Goal: Information Seeking & Learning: Learn about a topic

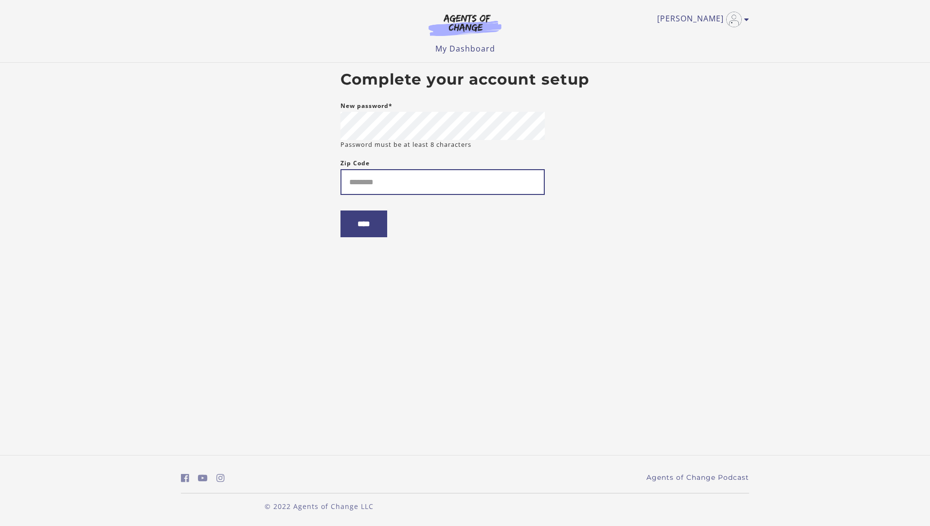
click at [397, 185] on input "Zip Code" at bounding box center [442, 182] width 204 height 26
type input "*****"
click at [372, 235] on input "****" at bounding box center [363, 224] width 47 height 27
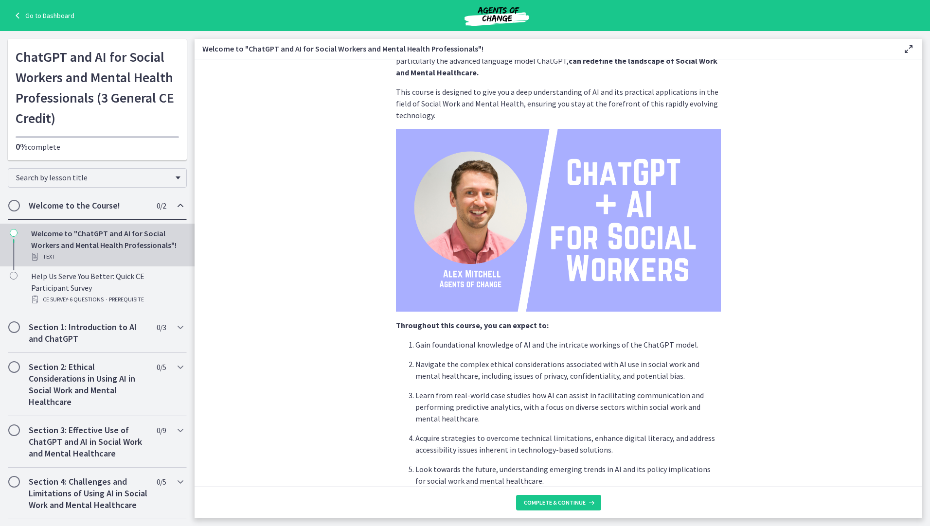
scroll to position [148, 0]
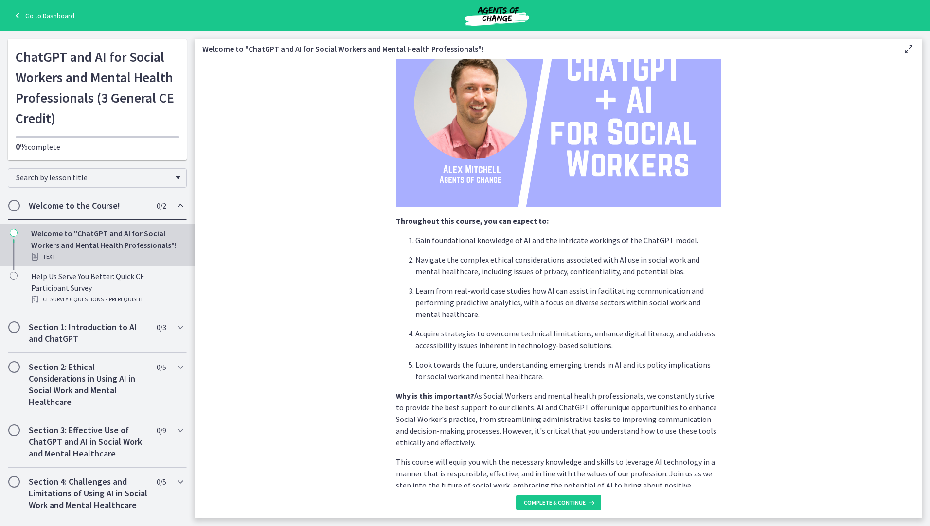
click at [15, 208] on span "Chapters" at bounding box center [14, 206] width 10 height 10
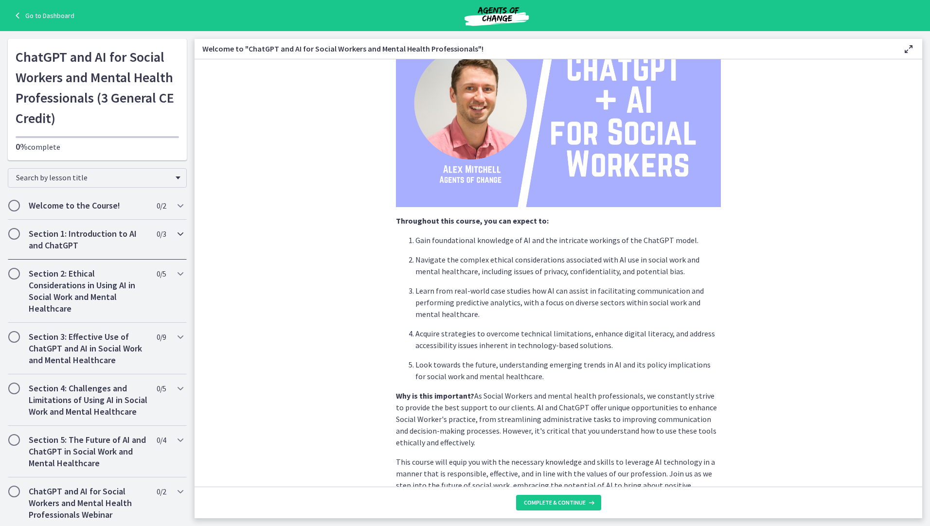
click at [16, 235] on span "Chapters" at bounding box center [14, 234] width 10 height 10
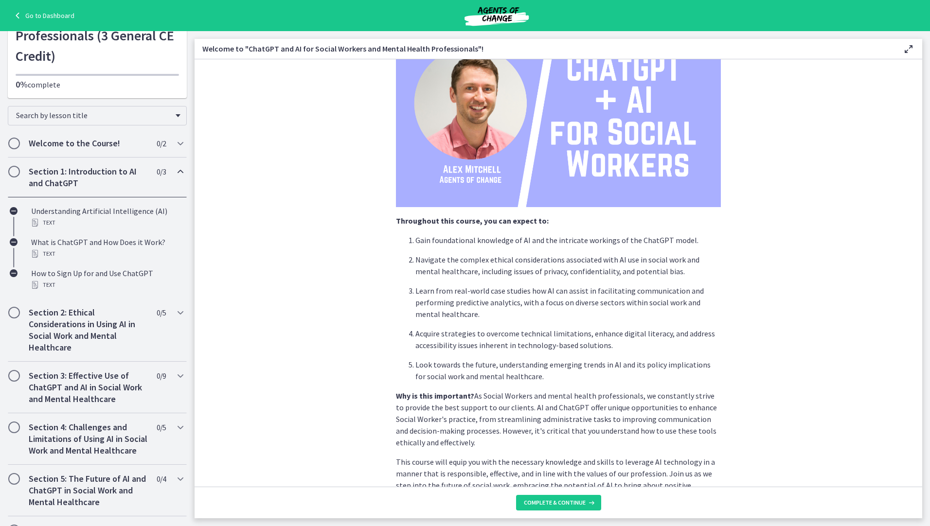
scroll to position [0, 0]
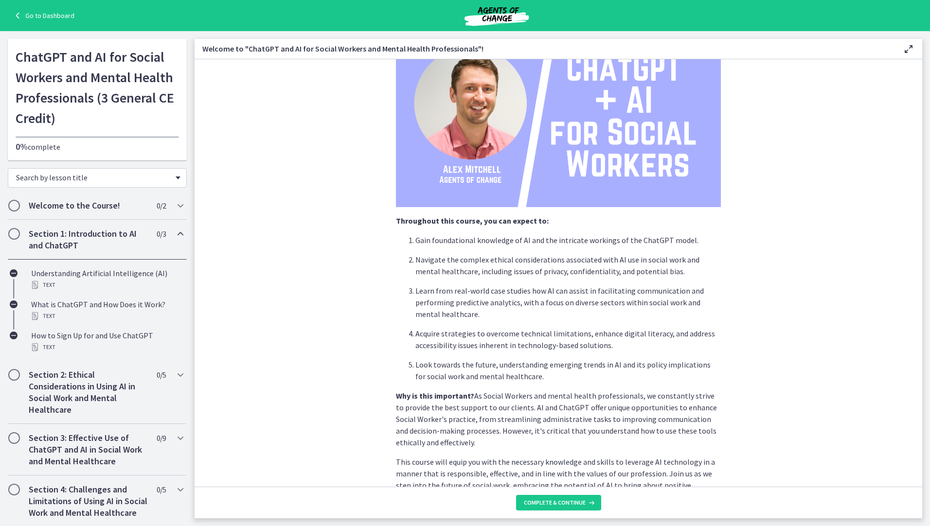
click at [124, 179] on span "Search by lesson title" at bounding box center [93, 178] width 155 height 10
click at [14, 207] on span "Chapters" at bounding box center [14, 206] width 10 height 10
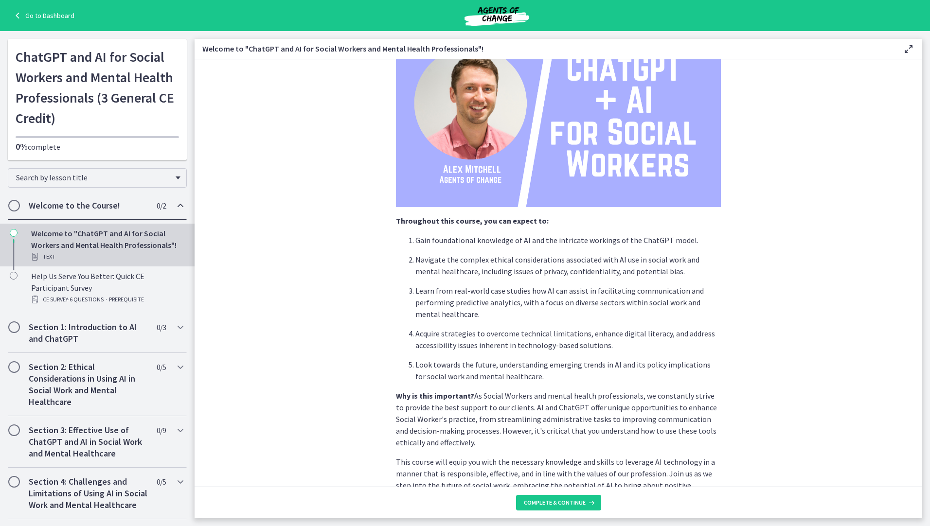
click at [47, 247] on div "Welcome to "ChatGPT and AI for Social Workers and Mental Health Professionals"!…" at bounding box center [107, 245] width 152 height 35
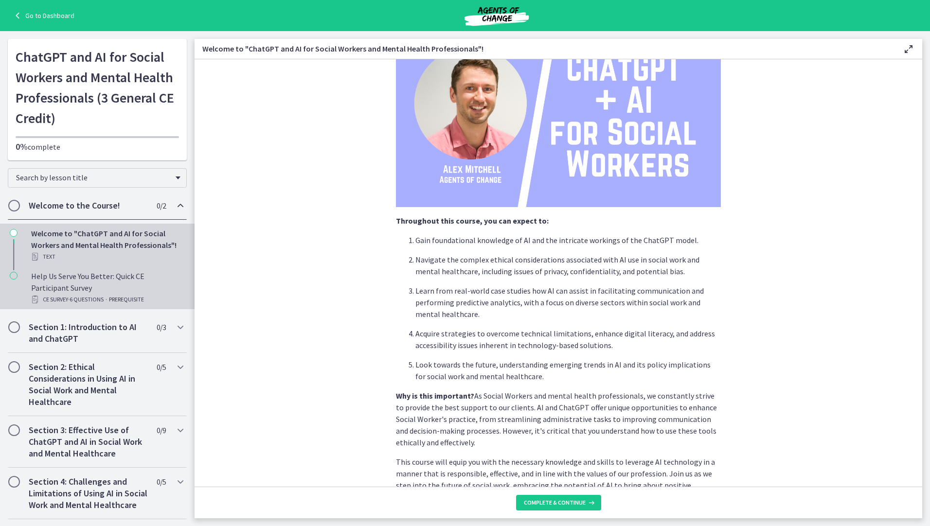
click at [104, 294] on span "· 6 Questions" at bounding box center [86, 300] width 36 height 12
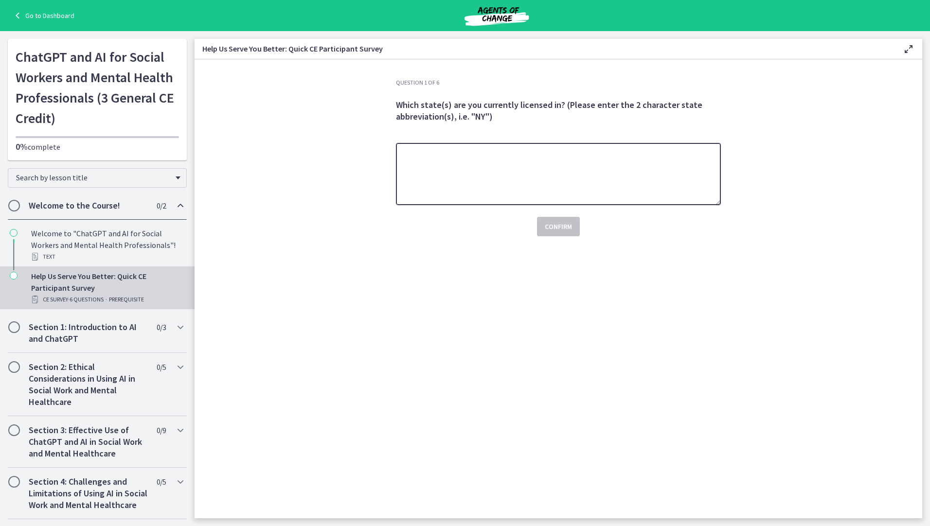
click at [459, 163] on textarea at bounding box center [558, 174] width 325 height 62
type textarea "********"
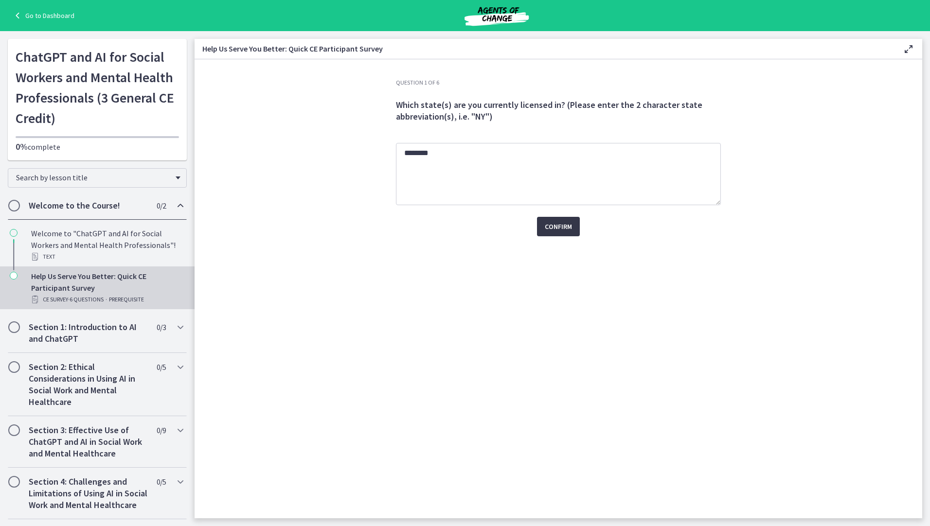
click at [565, 229] on span "Confirm" at bounding box center [558, 227] width 27 height 12
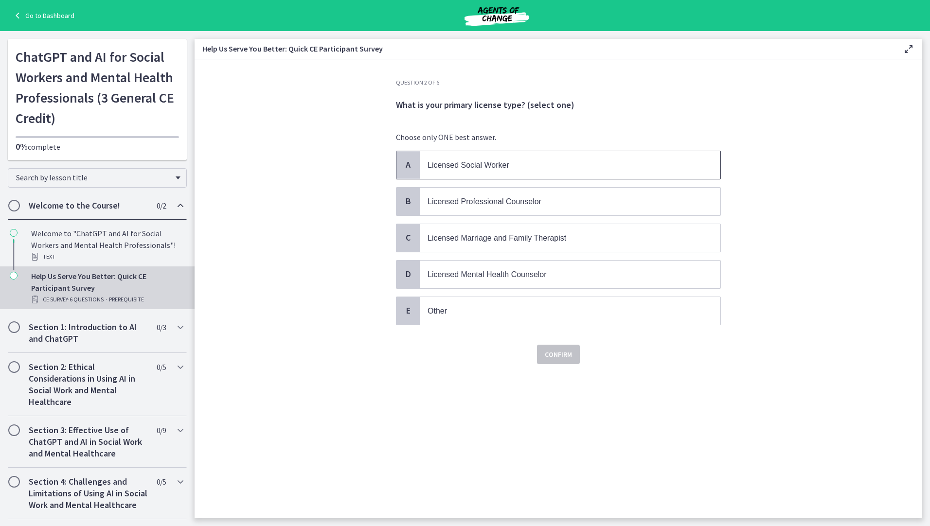
click at [512, 166] on p "Licensed Social Worker" at bounding box center [561, 165] width 266 height 12
click at [555, 352] on span "Confirm" at bounding box center [558, 355] width 27 height 12
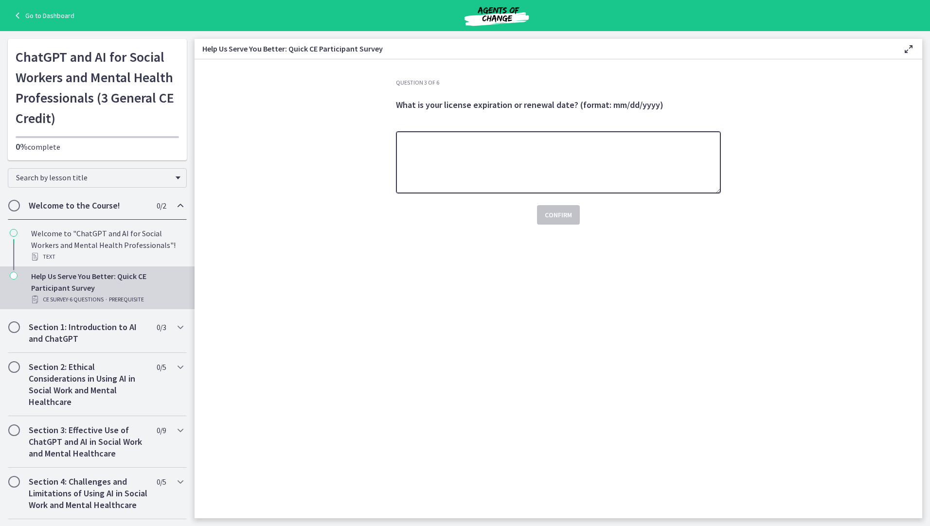
click at [427, 150] on textarea at bounding box center [558, 162] width 325 height 62
drag, startPoint x: 426, startPoint y: 143, endPoint x: 447, endPoint y: 143, distance: 20.4
click at [447, 143] on textarea "**********" at bounding box center [558, 162] width 325 height 62
type textarea "**********"
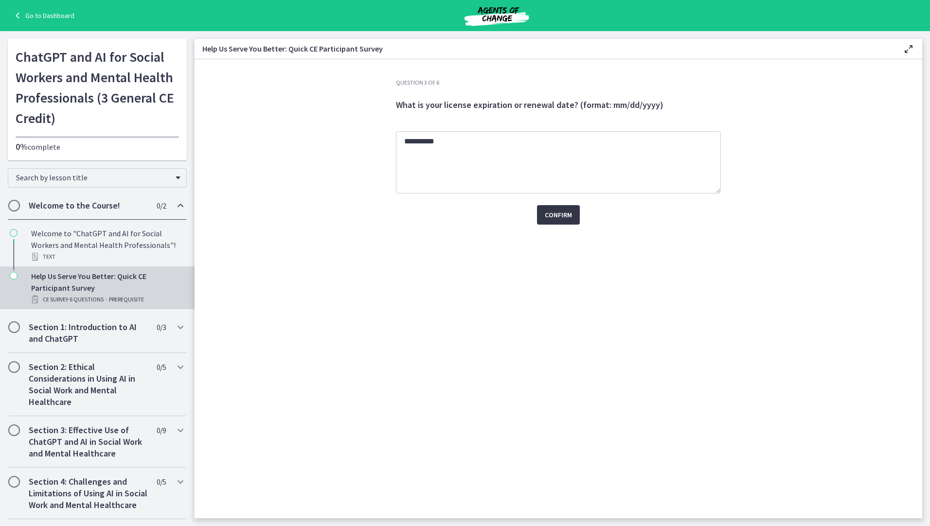
click at [547, 215] on span "Confirm" at bounding box center [558, 215] width 27 height 12
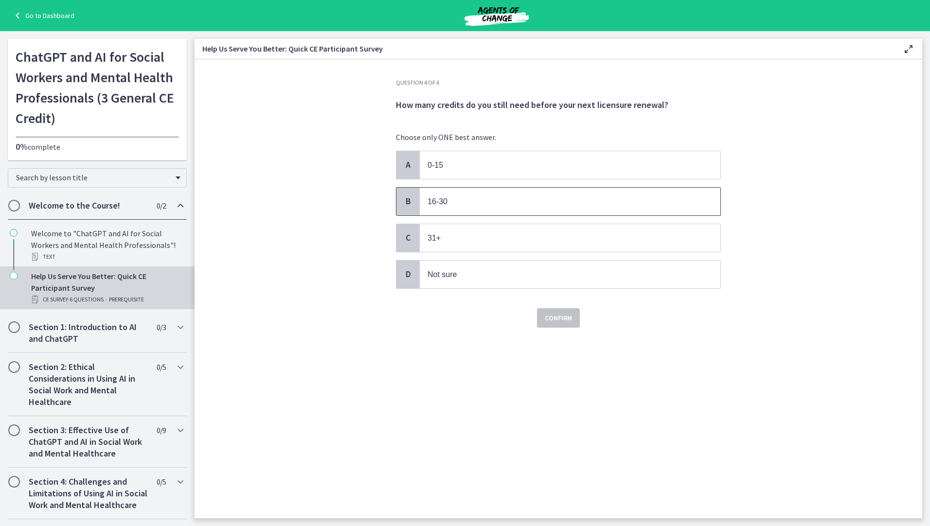
click at [443, 203] on span "16-30" at bounding box center [438, 201] width 20 height 8
click at [566, 315] on span "Confirm" at bounding box center [558, 318] width 27 height 12
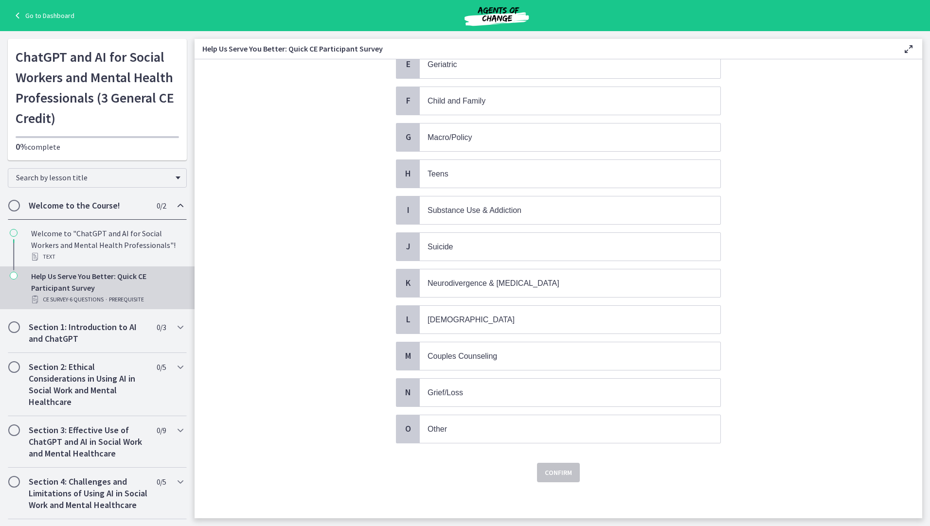
scroll to position [250, 0]
click at [528, 316] on p "[DEMOGRAPHIC_DATA]" at bounding box center [561, 317] width 266 height 12
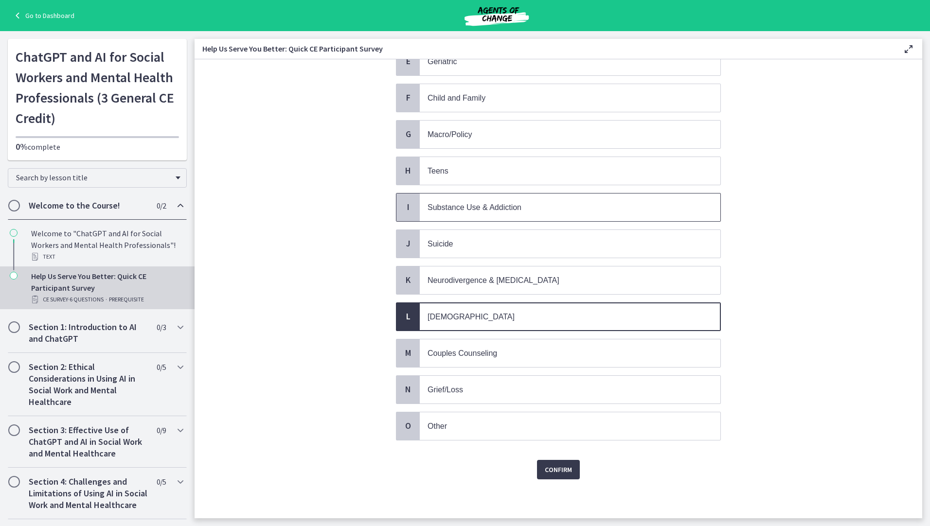
click at [538, 202] on p "Substance Use & Addiction" at bounding box center [561, 207] width 266 height 12
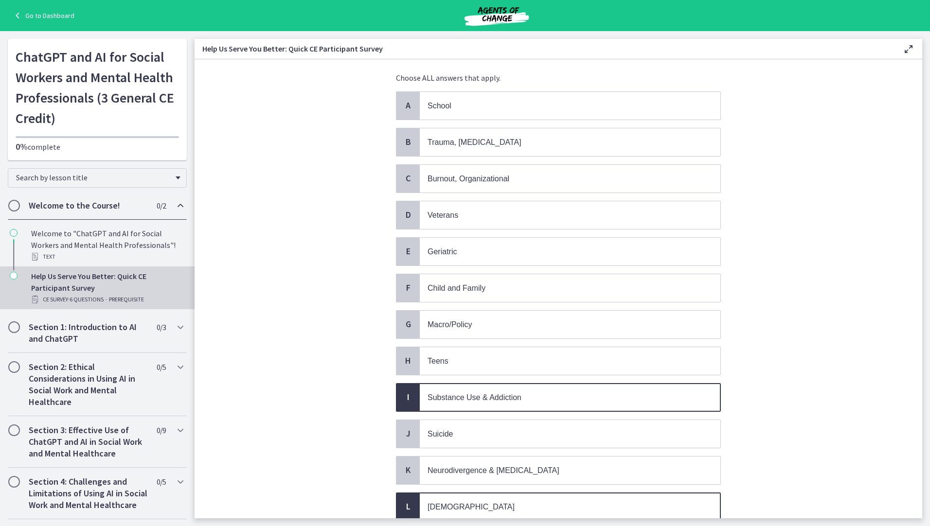
scroll to position [58, 0]
click at [548, 291] on p "Child and Family" at bounding box center [561, 289] width 266 height 12
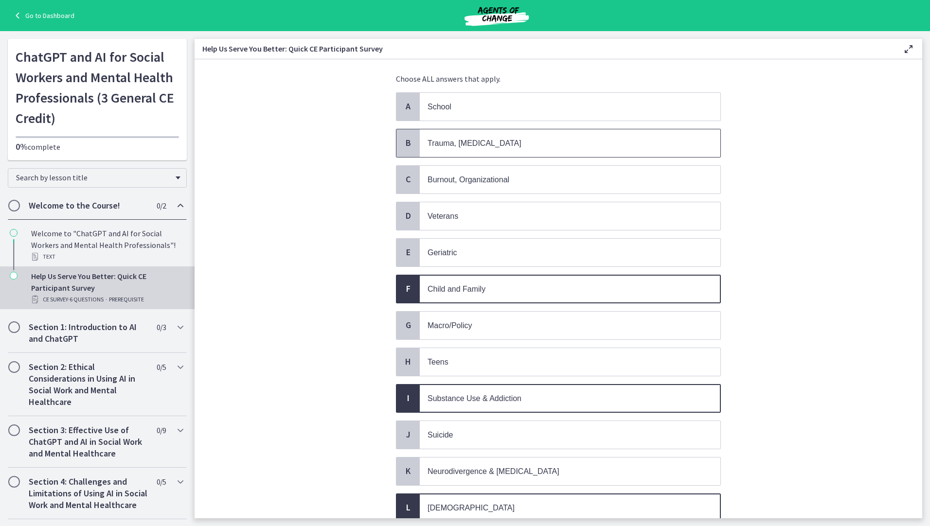
click at [500, 142] on p "Trauma, [MEDICAL_DATA]" at bounding box center [561, 143] width 266 height 12
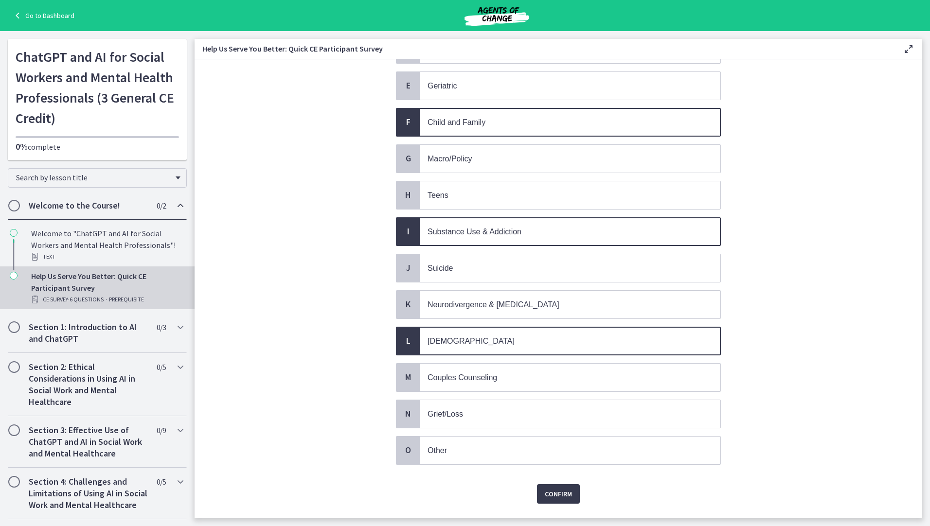
scroll to position [250, 0]
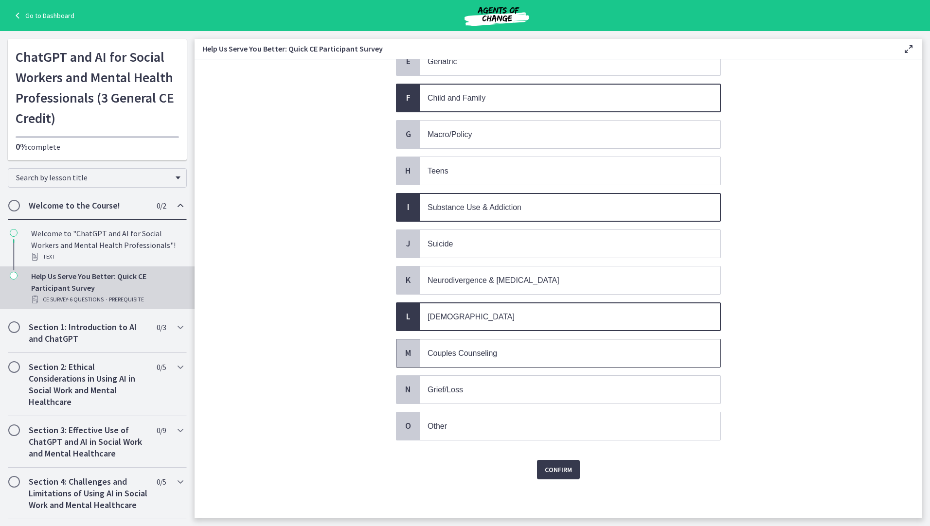
click at [470, 357] on span "Couples Counseling" at bounding box center [463, 353] width 70 height 8
click at [461, 400] on span "Grief/Loss" at bounding box center [570, 390] width 301 height 28
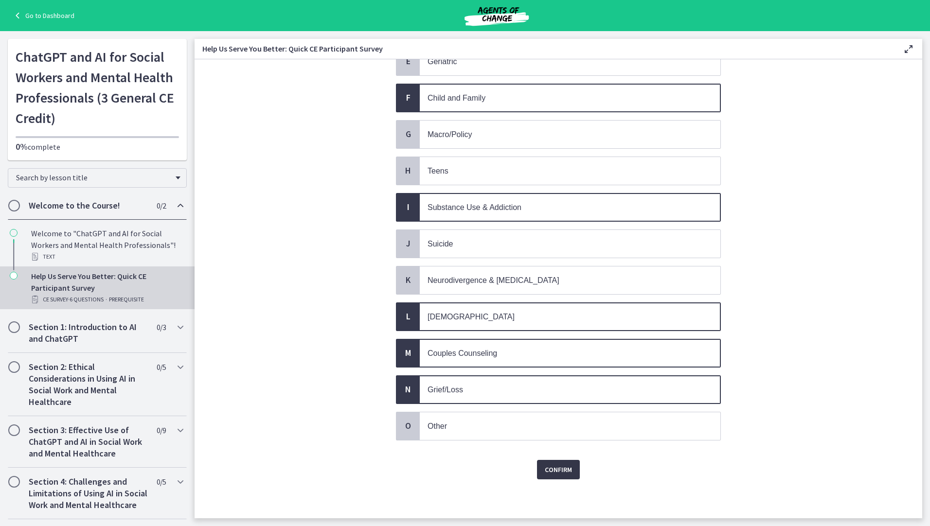
click at [556, 474] on span "Confirm" at bounding box center [558, 470] width 27 height 12
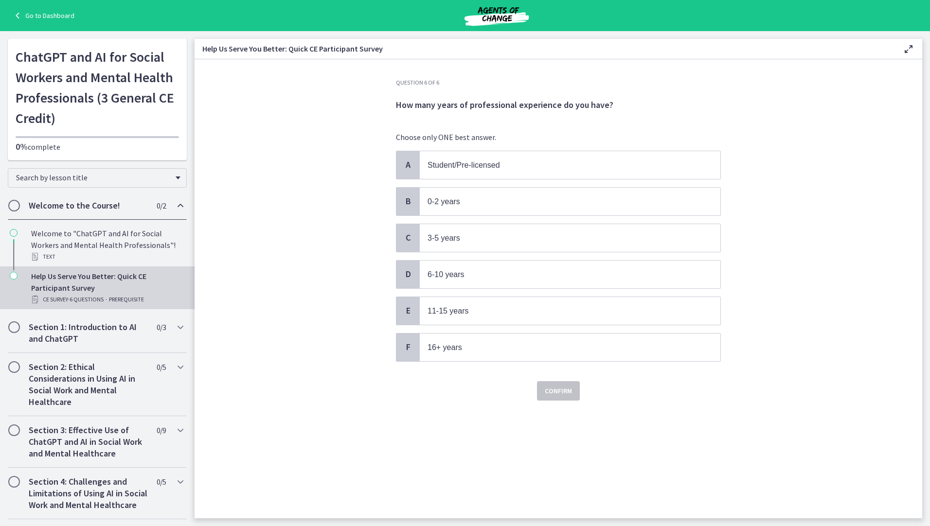
scroll to position [0, 0]
click at [465, 246] on span "3-5 years" at bounding box center [570, 238] width 301 height 28
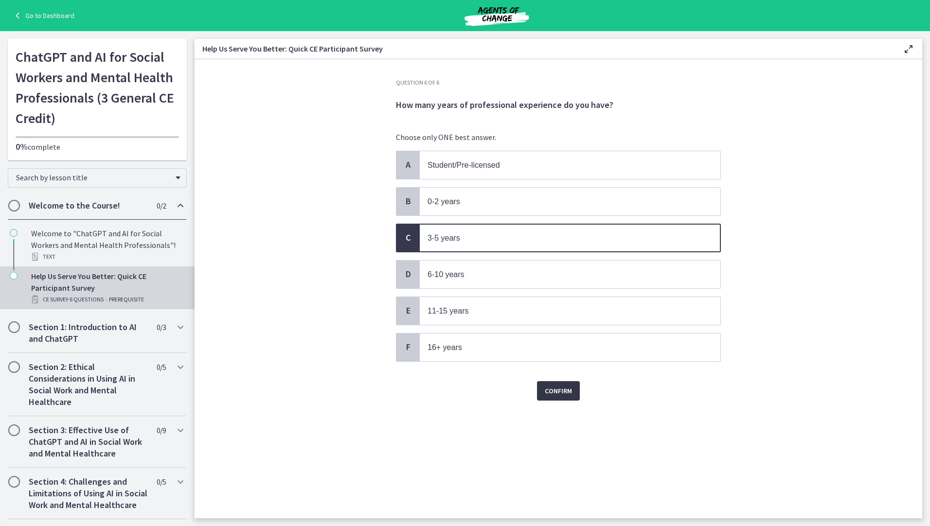
click at [550, 391] on span "Confirm" at bounding box center [558, 391] width 27 height 12
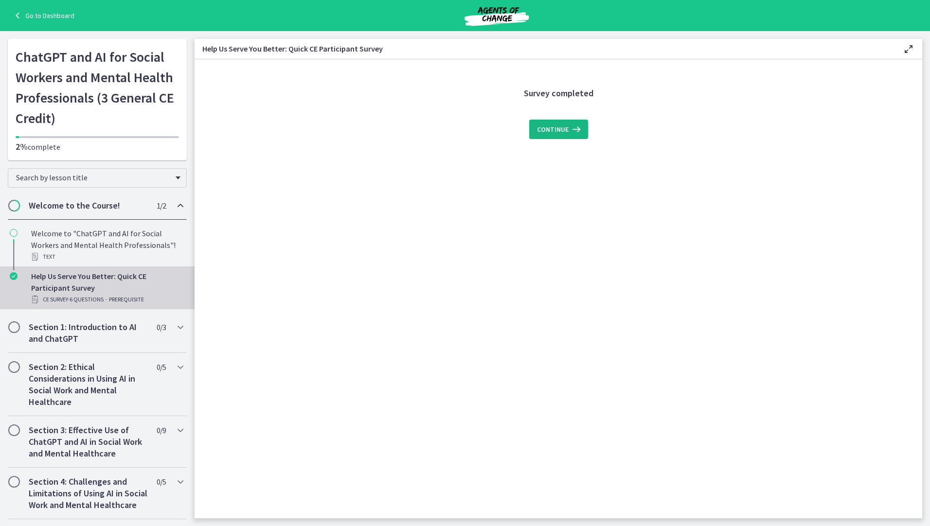
click at [579, 131] on icon at bounding box center [576, 130] width 14 height 12
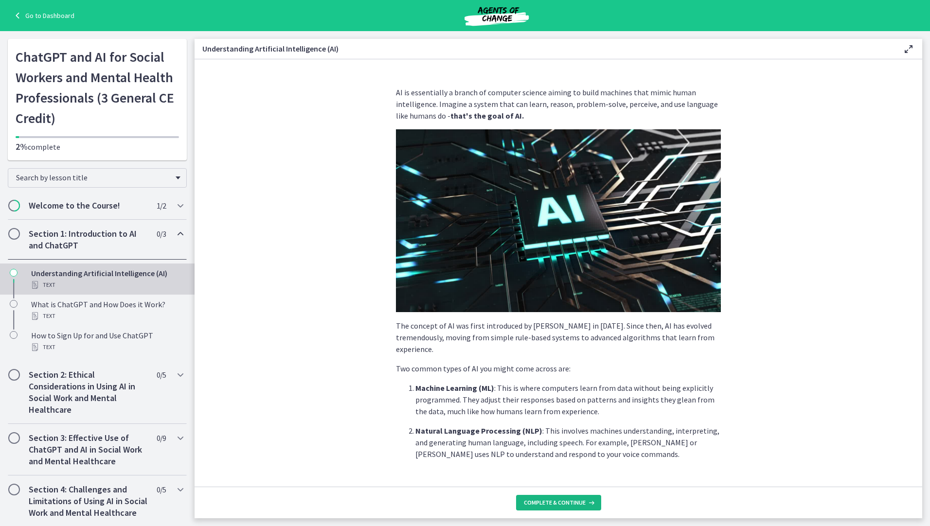
click at [568, 503] on span "Complete & continue" at bounding box center [555, 503] width 62 height 8
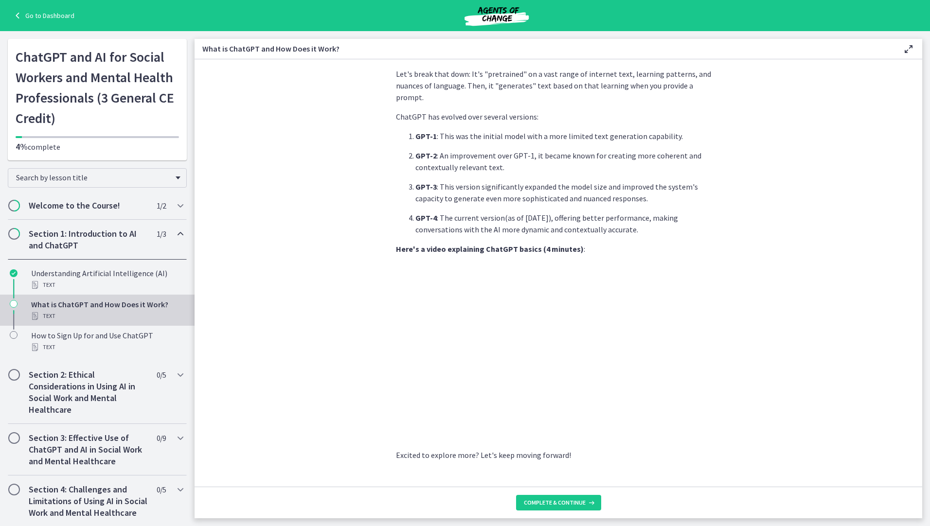
scroll to position [337, 0]
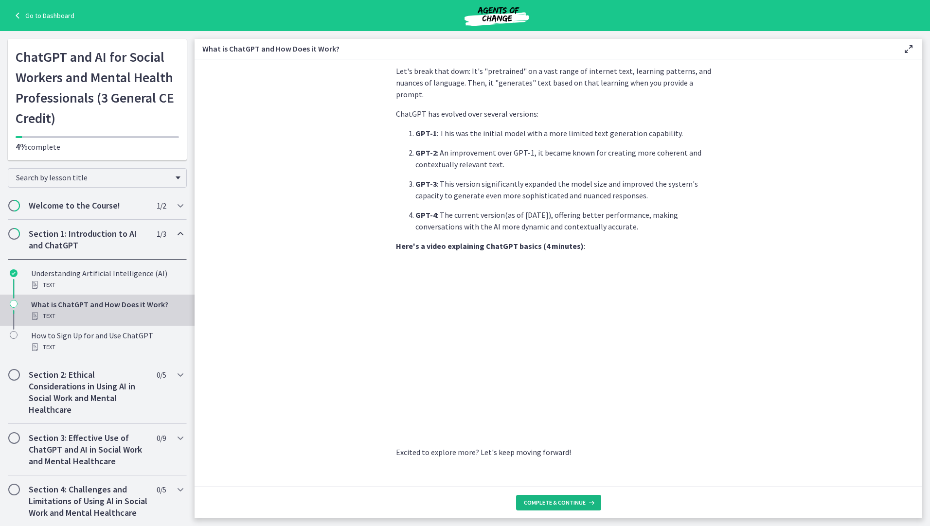
click at [578, 508] on button "Complete & continue" at bounding box center [558, 503] width 85 height 16
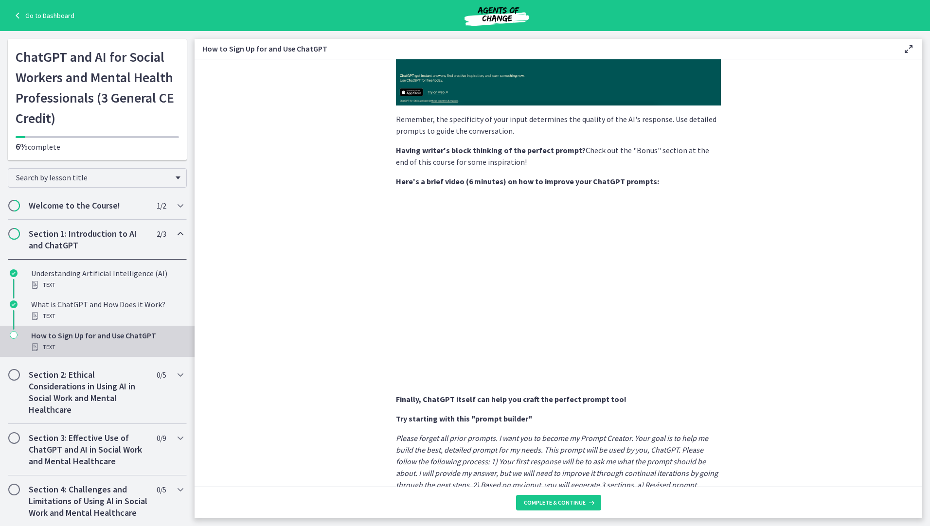
scroll to position [278, 0]
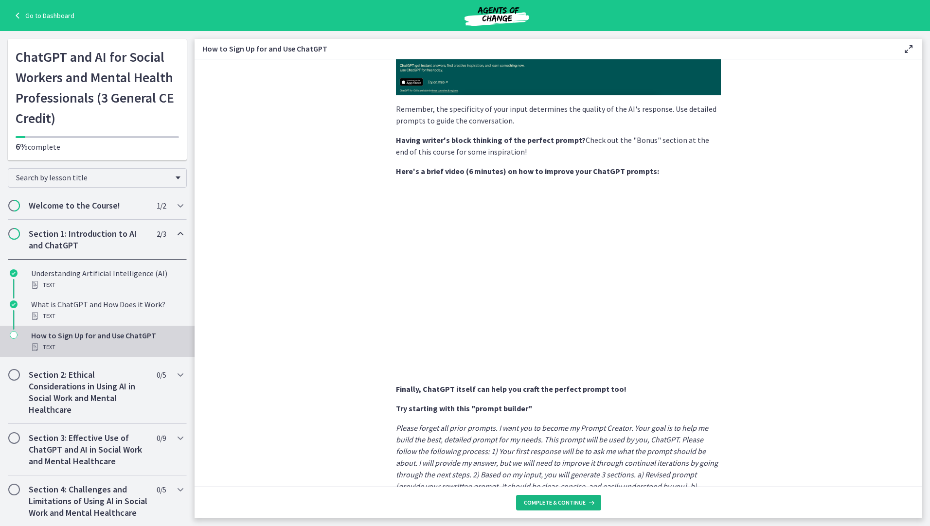
click at [541, 501] on span "Complete & continue" at bounding box center [555, 503] width 62 height 8
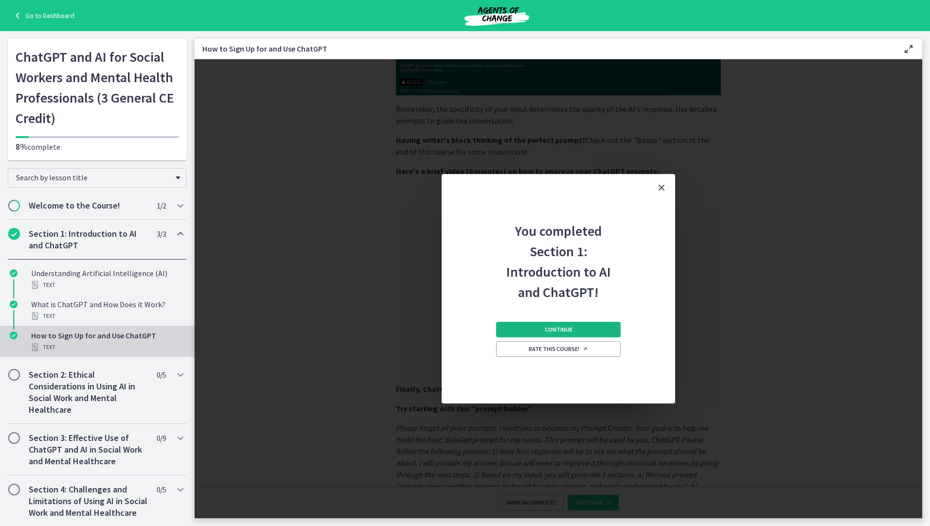
click at [566, 330] on span "Continue" at bounding box center [559, 330] width 28 height 8
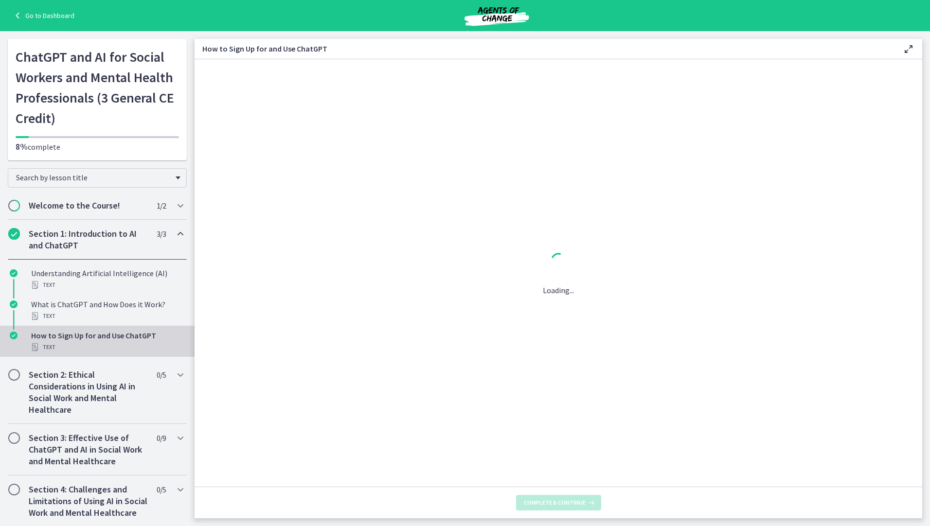
scroll to position [0, 0]
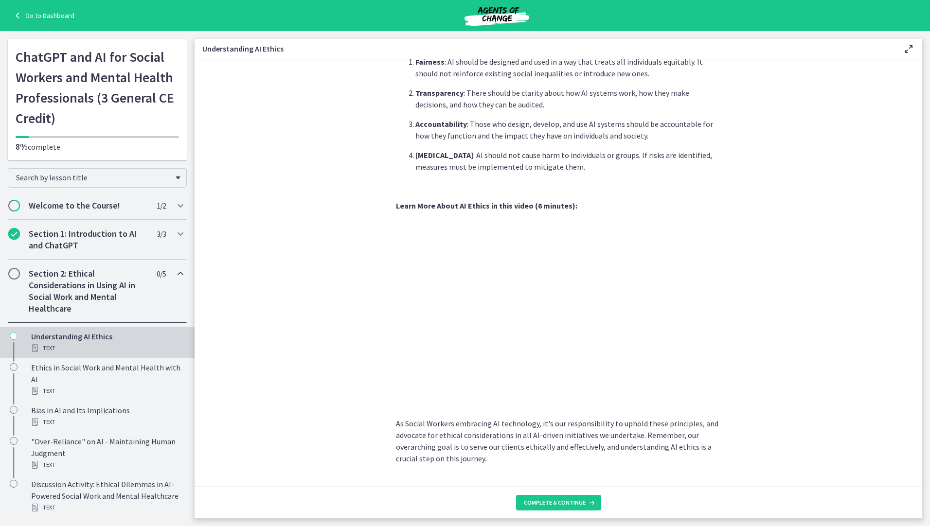
scroll to position [350, 0]
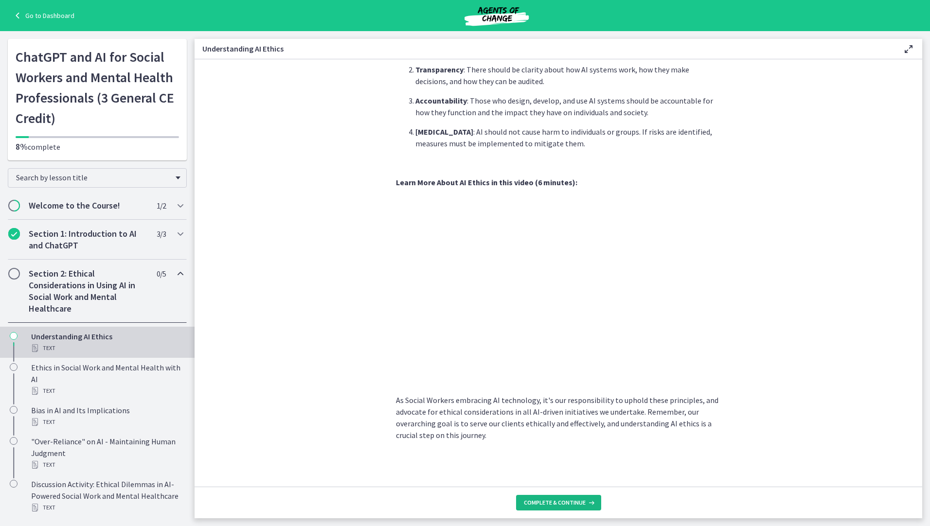
click at [560, 504] on span "Complete & continue" at bounding box center [555, 503] width 62 height 8
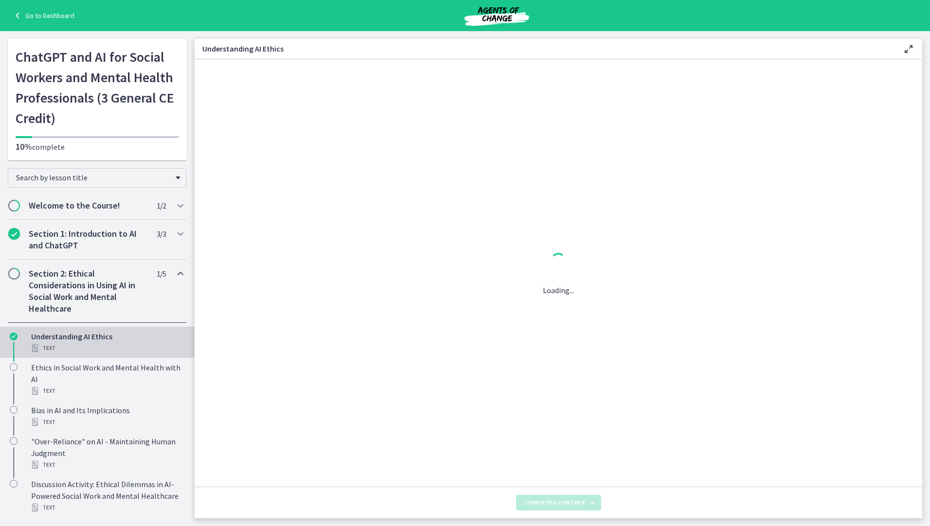
scroll to position [0, 0]
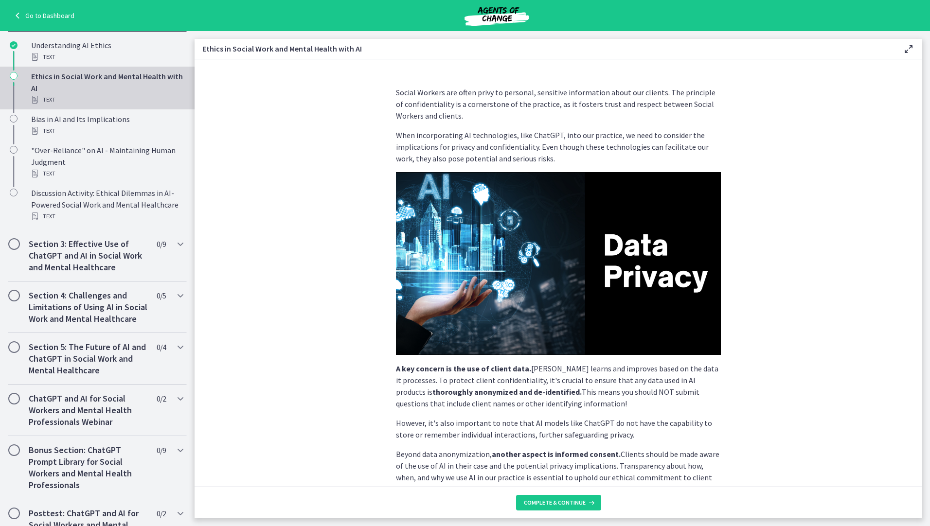
scroll to position [293, 0]
